Goal: Task Accomplishment & Management: Use online tool/utility

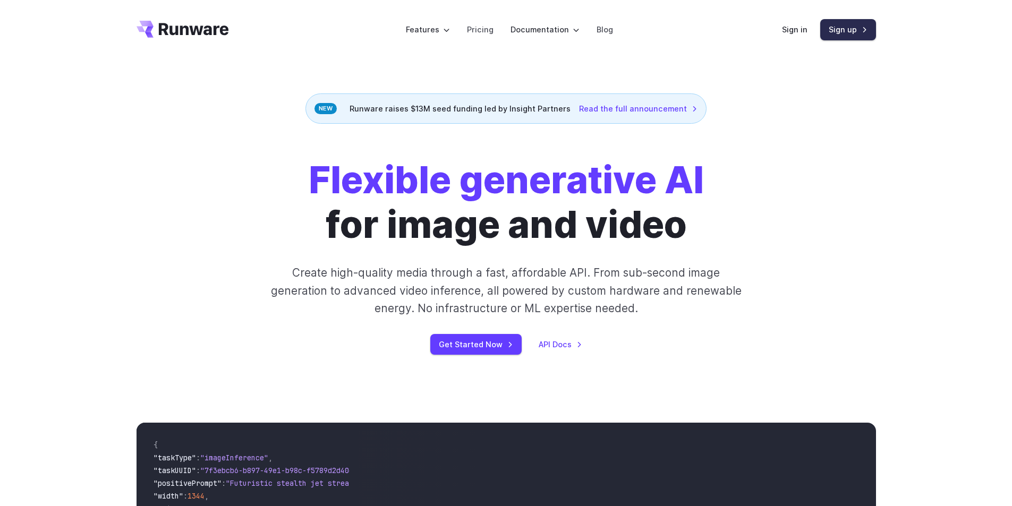
click at [844, 30] on link "Sign up" at bounding box center [848, 29] width 56 height 21
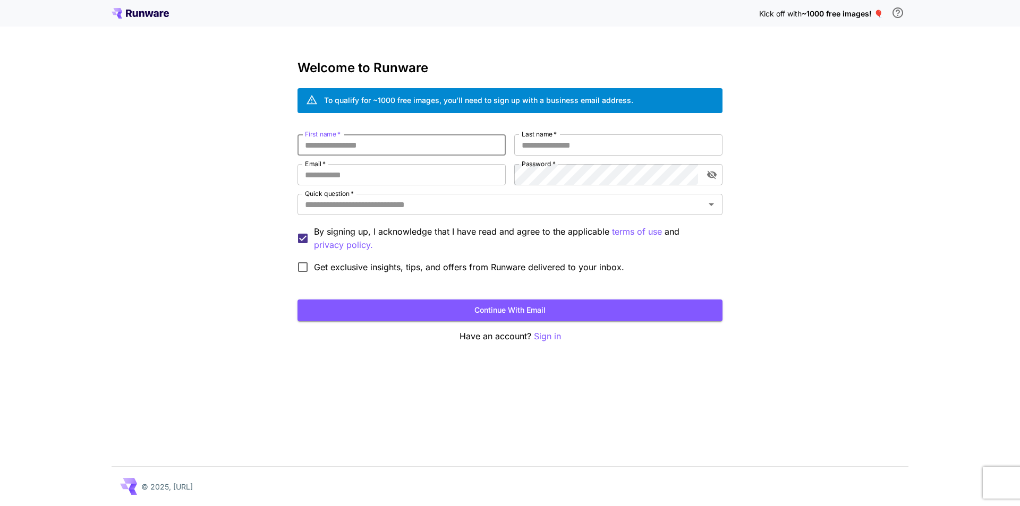
click at [386, 142] on input "First name   *" at bounding box center [401, 144] width 208 height 21
type input "*"
type input "**"
click at [552, 147] on input "Last name   *" at bounding box center [618, 144] width 208 height 21
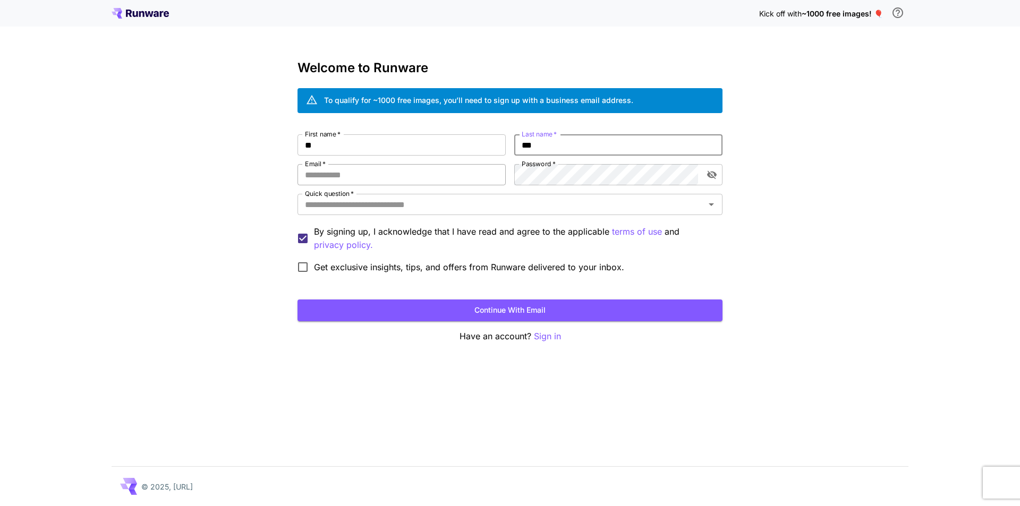
type input "***"
click at [481, 176] on input "Email   *" at bounding box center [401, 174] width 208 height 21
type input "**********"
click at [711, 175] on icon "toggle password visibility" at bounding box center [712, 175] width 10 height 8
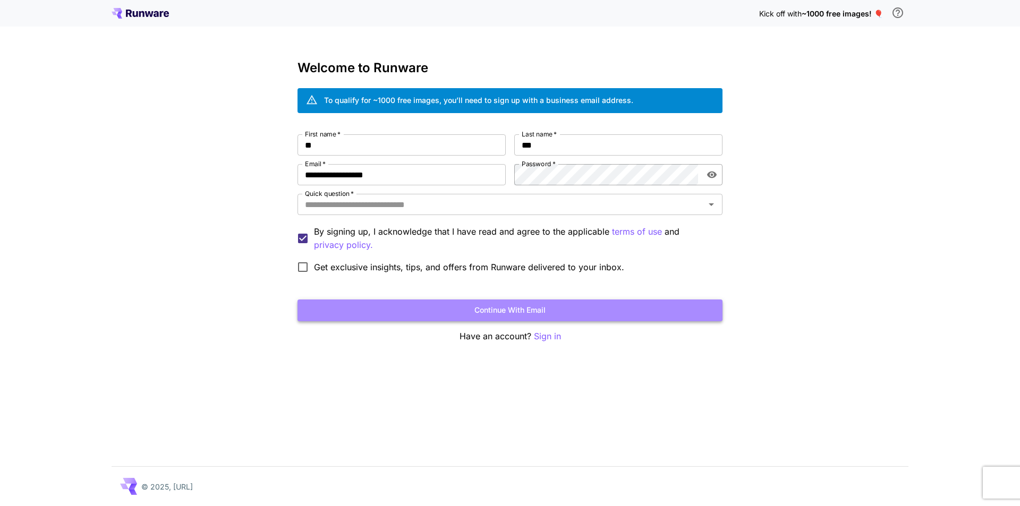
click at [489, 301] on button "Continue with email" at bounding box center [509, 311] width 425 height 22
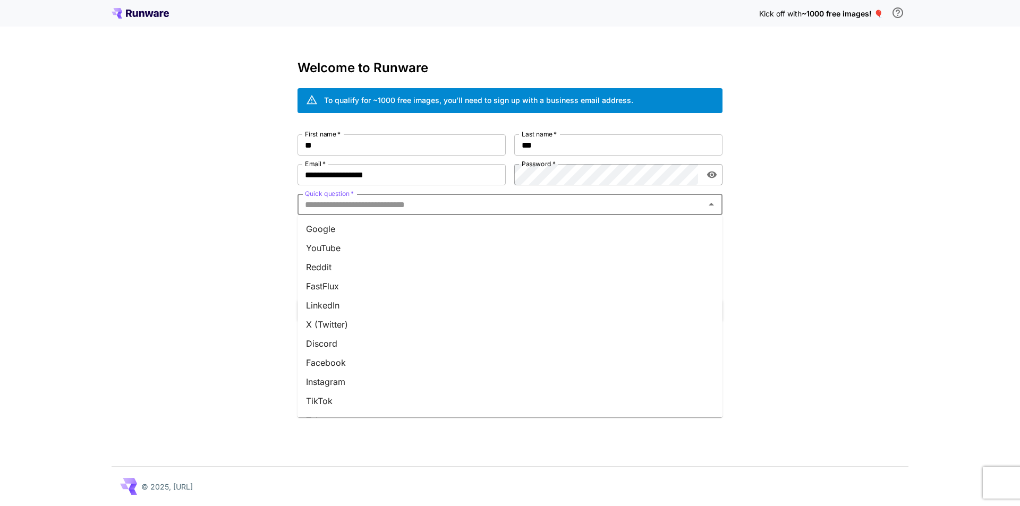
click at [343, 204] on input "Quick question   *" at bounding box center [501, 204] width 401 height 15
click at [340, 229] on li "Google" at bounding box center [509, 228] width 425 height 19
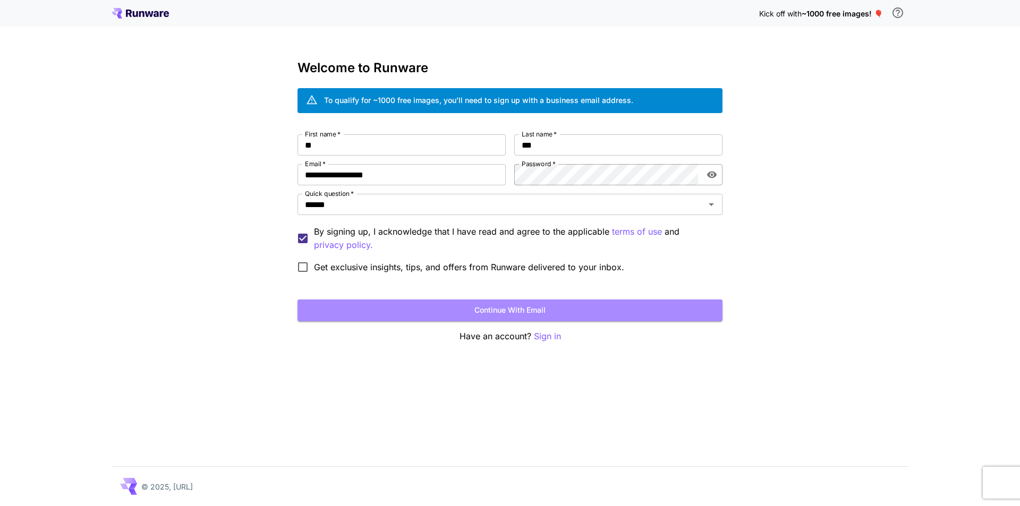
click at [476, 309] on button "Continue with email" at bounding box center [509, 311] width 425 height 22
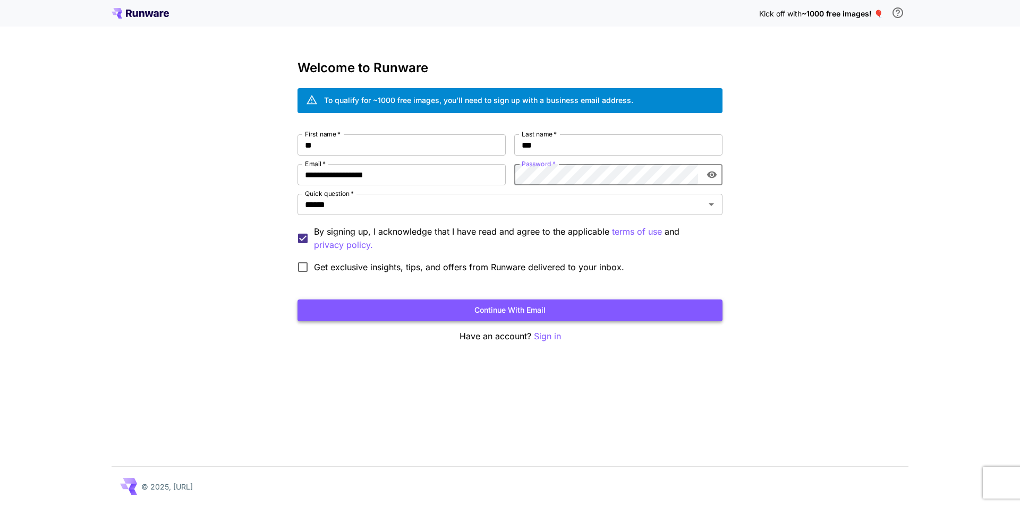
click at [595, 304] on button "Continue with email" at bounding box center [509, 311] width 425 height 22
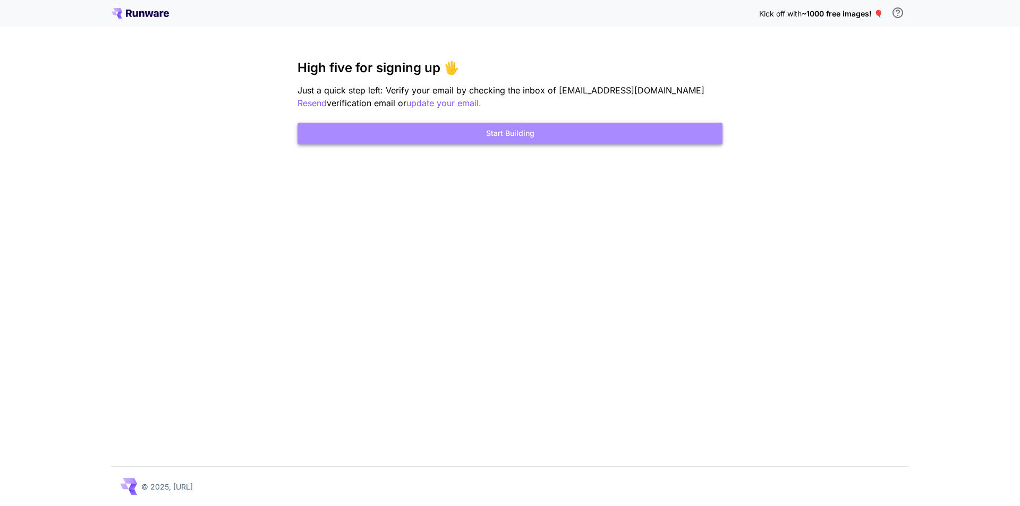
click at [519, 134] on button "Start Building" at bounding box center [509, 134] width 425 height 22
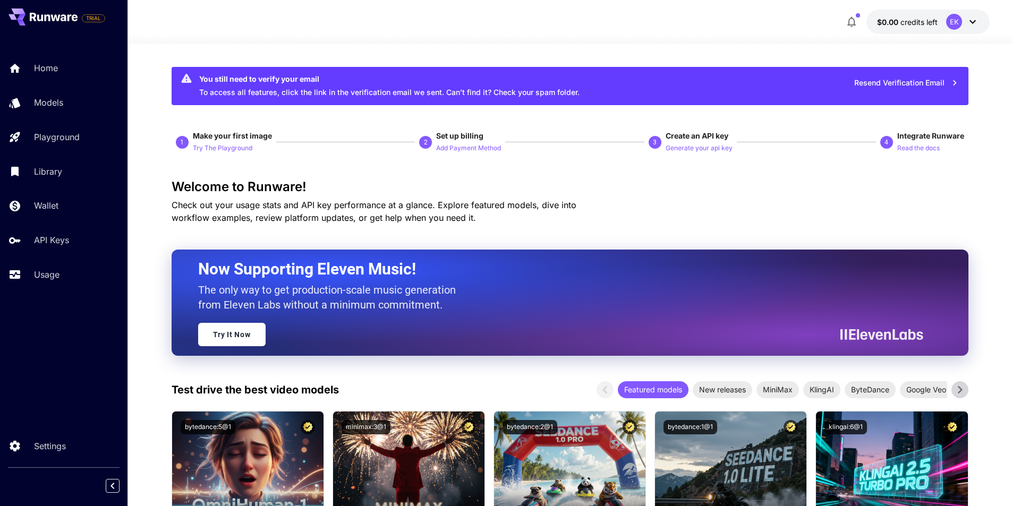
click at [970, 22] on icon at bounding box center [972, 21] width 13 height 13
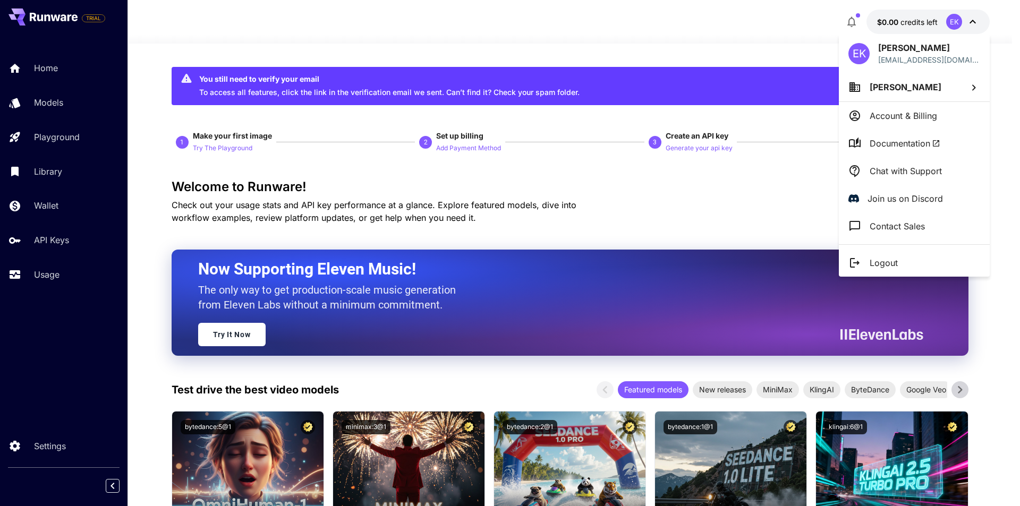
click at [689, 233] on div at bounding box center [510, 253] width 1020 height 506
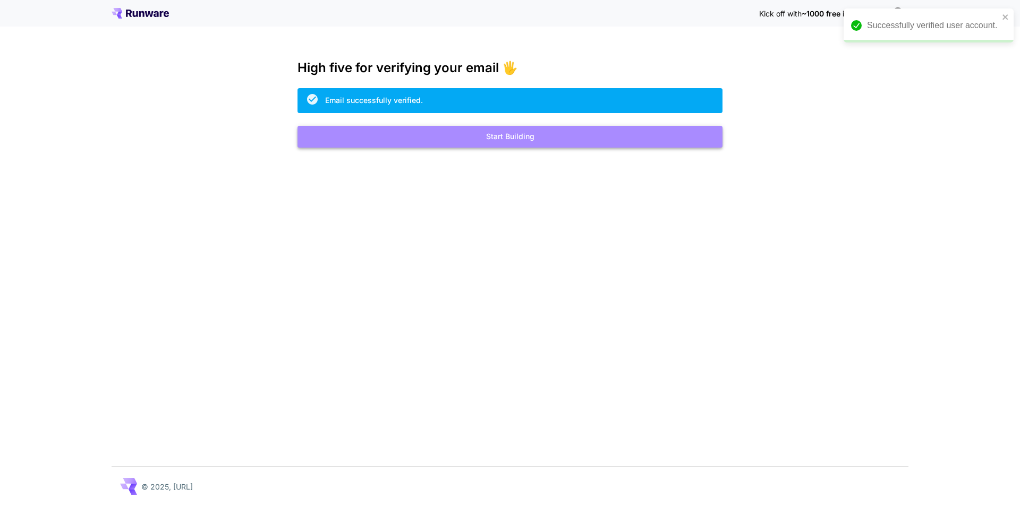
click at [506, 140] on button "Start Building" at bounding box center [509, 137] width 425 height 22
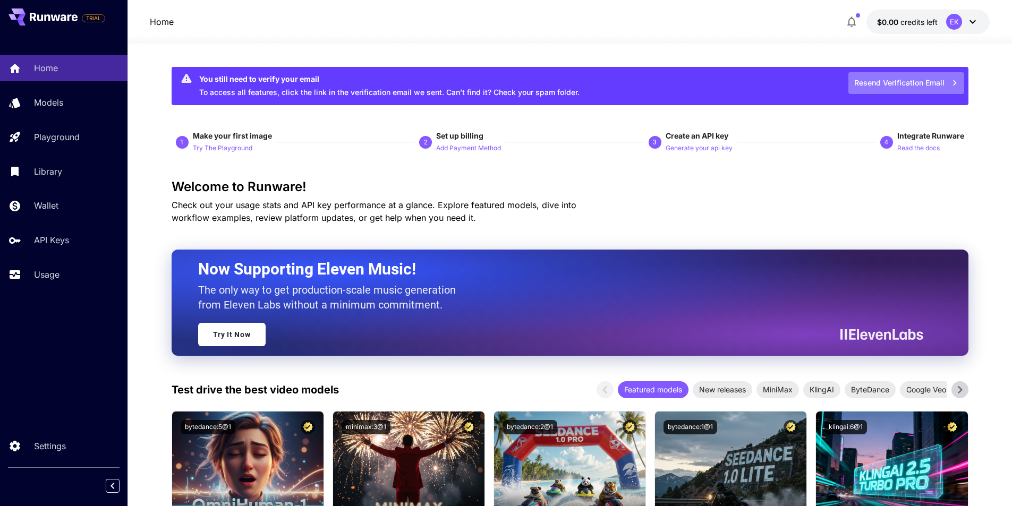
click at [936, 81] on button "Resend Verification Email" at bounding box center [906, 83] width 116 height 22
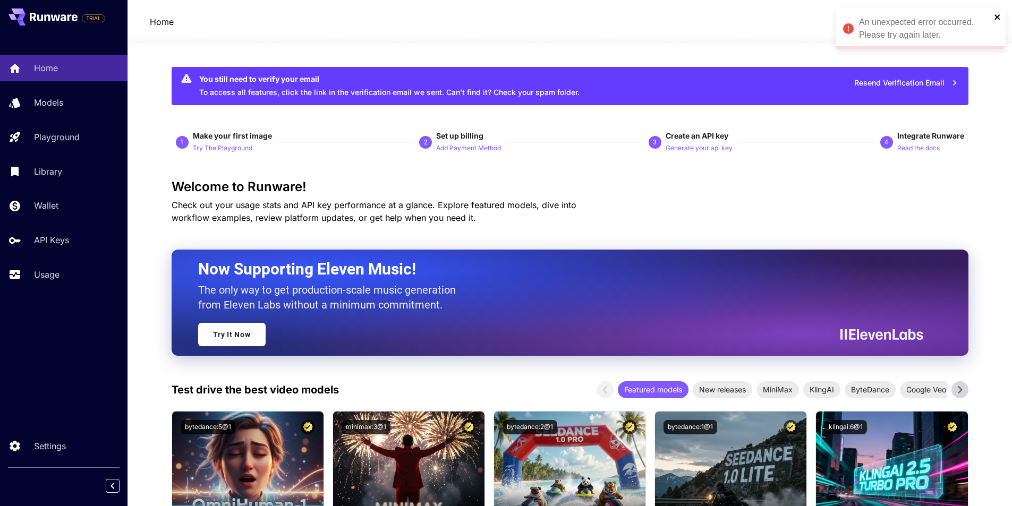
click at [1001, 14] on icon "close" at bounding box center [997, 17] width 7 height 8
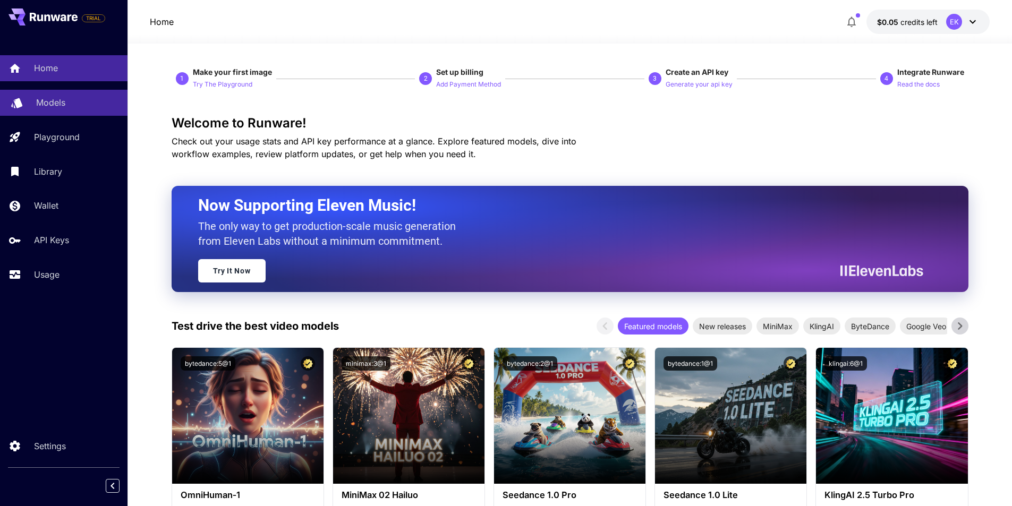
click at [51, 98] on p "Models" at bounding box center [50, 102] width 29 height 13
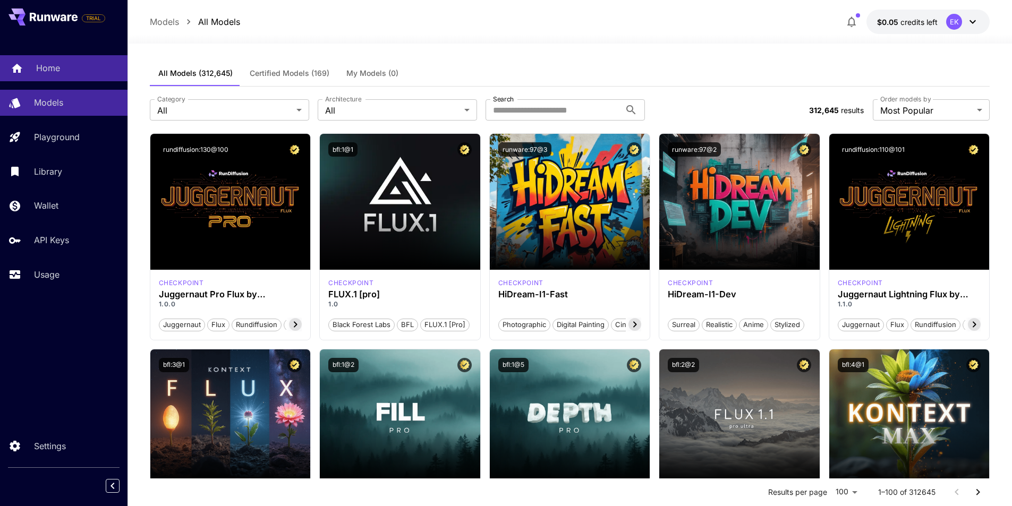
click at [44, 67] on p "Home" at bounding box center [48, 68] width 24 height 13
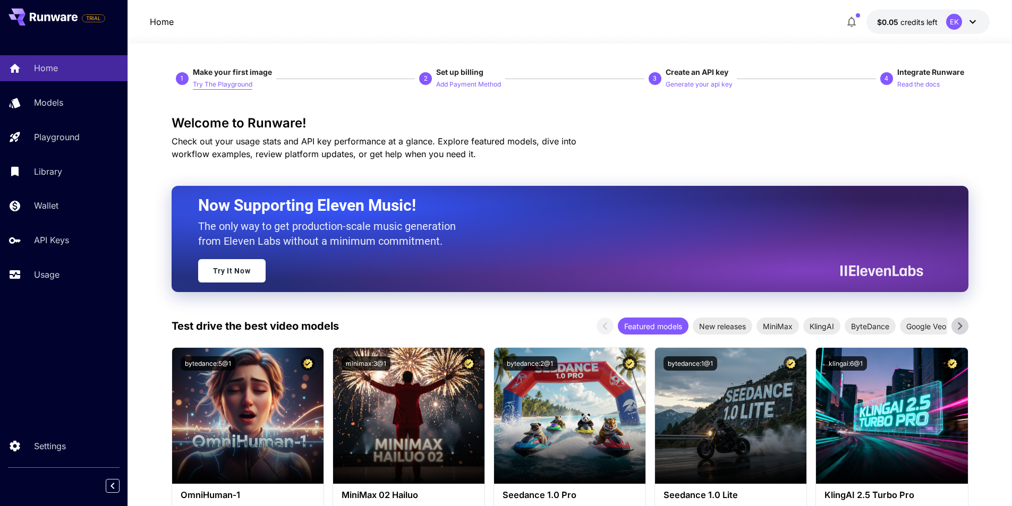
click at [229, 86] on p "Try The Playground" at bounding box center [222, 85] width 59 height 10
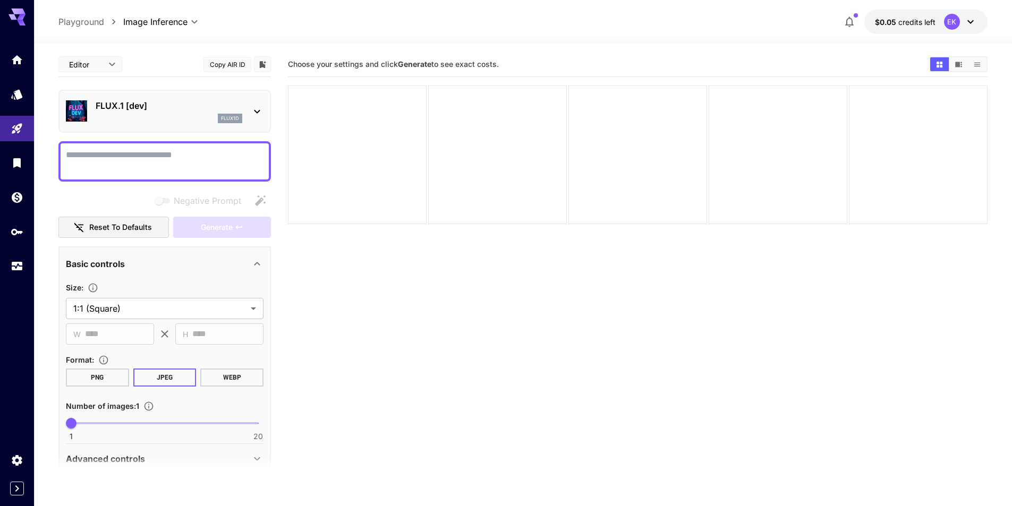
click at [92, 145] on div at bounding box center [164, 161] width 212 height 40
click at [225, 156] on textarea "Negative Prompt" at bounding box center [165, 161] width 198 height 25
paste textarea "**********"
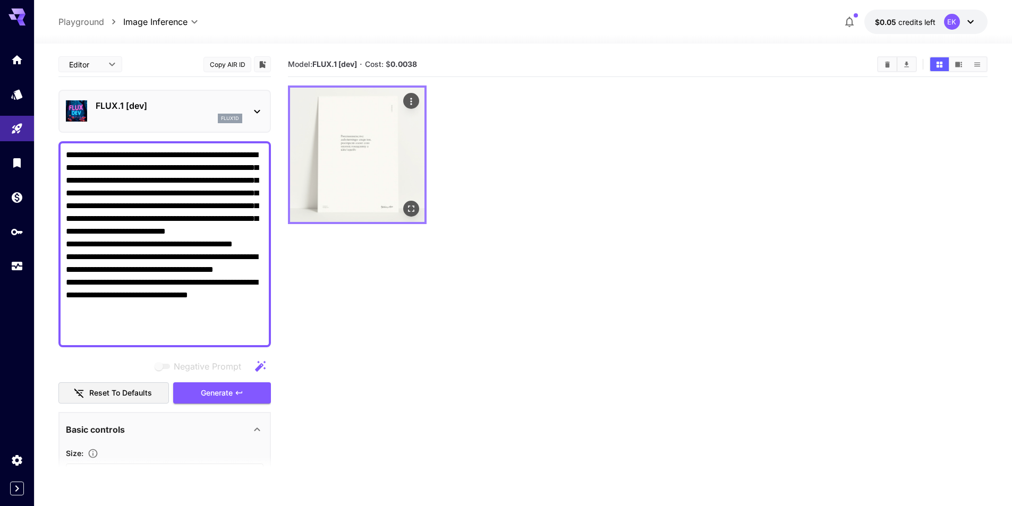
type textarea "**********"
click at [365, 129] on img at bounding box center [357, 155] width 134 height 134
click at [326, 169] on img at bounding box center [357, 155] width 134 height 134
click at [406, 407] on section "Model: FLUX.1 [dev] · Cost: $ 0.0038" at bounding box center [637, 305] width 699 height 506
click at [398, 413] on section "Model: FLUX.1 [dev] · Cost: $ 0.0038" at bounding box center [637, 305] width 699 height 506
